Goal: Communication & Community: Answer question/provide support

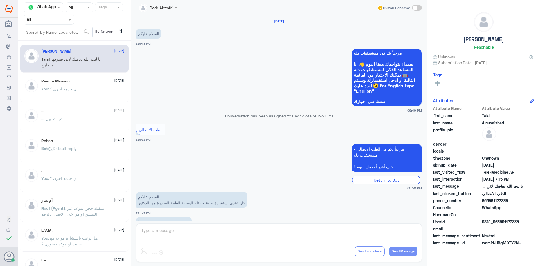
scroll to position [128, 0]
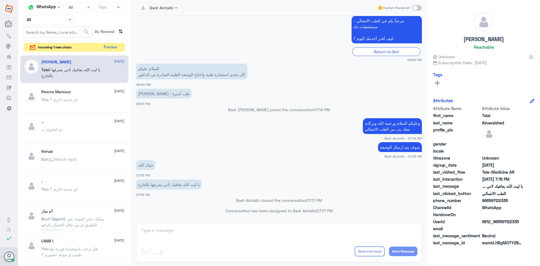
click at [110, 46] on button "Preview" at bounding box center [109, 47] width 17 height 9
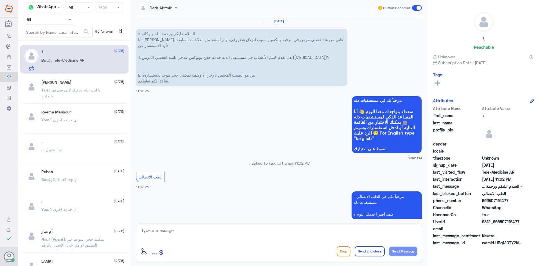
drag, startPoint x: 512, startPoint y: 220, endPoint x: 499, endPoint y: 221, distance: 13.5
click at [499, 221] on span "9812_966507116477" at bounding box center [502, 221] width 41 height 6
copy span "507116477"
click at [289, 235] on textarea at bounding box center [279, 233] width 277 height 14
type textarea "ه"
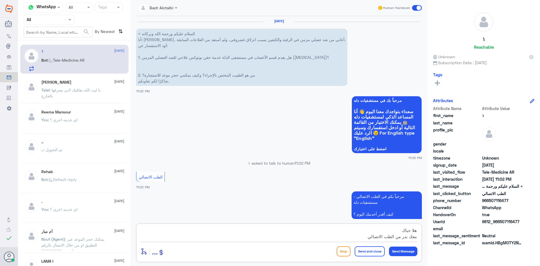
type textarea "هلا حياك معك بدر من الطب الاتصالي"
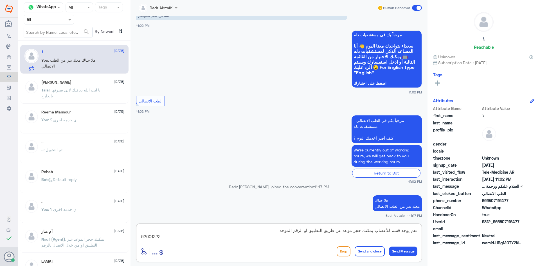
type textarea "نعم يوجد قسم للأعصاب يمكنك حجز موعد عن طريق التطبيق او الرقم الموحد 920012222"
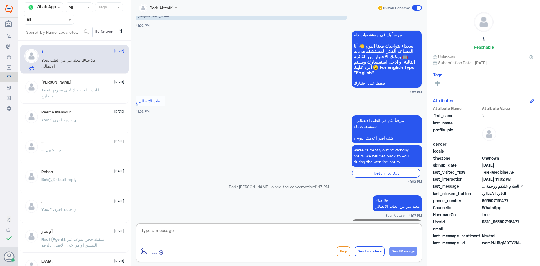
scroll to position [95, 0]
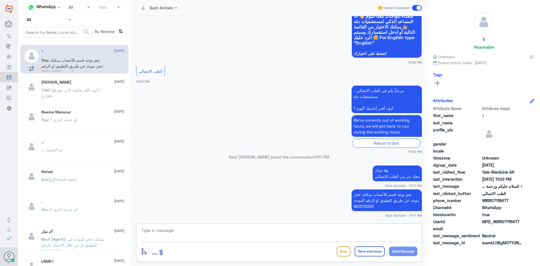
click at [419, 6] on span at bounding box center [417, 8] width 10 height 6
click at [0, 0] on input "checkbox" at bounding box center [0, 0] width 0 height 0
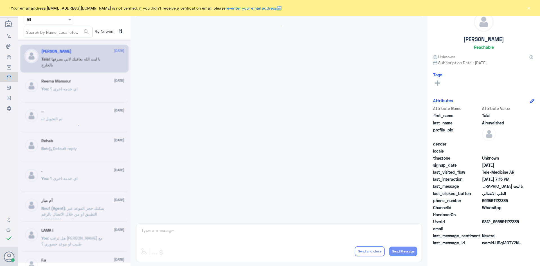
scroll to position [128, 0]
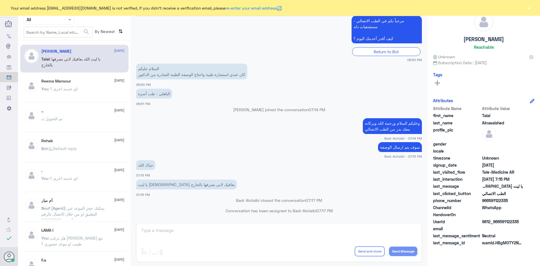
click at [529, 9] on button "×" at bounding box center [529, 8] width 6 height 6
